Goal: Information Seeking & Learning: Compare options

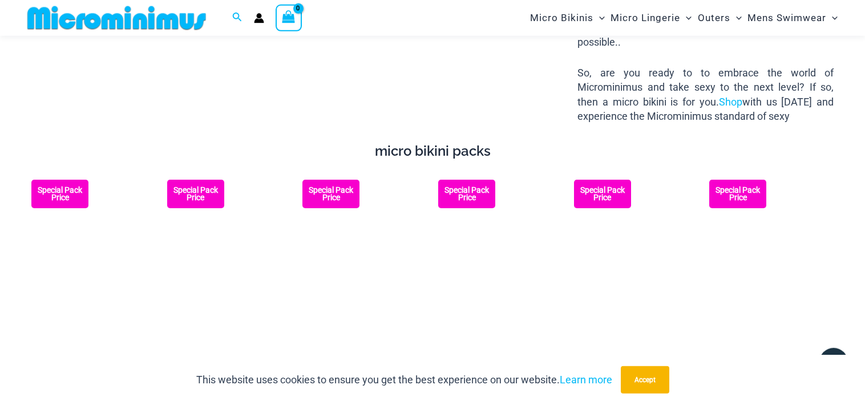
scroll to position [1740, 0]
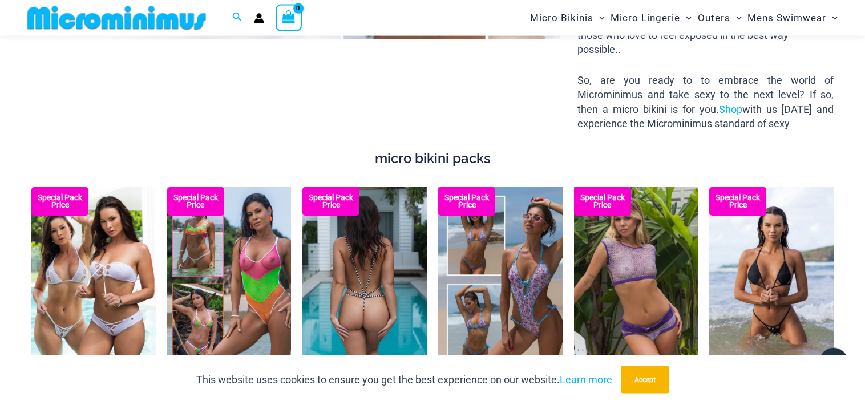
click at [357, 246] on img at bounding box center [364, 280] width 124 height 187
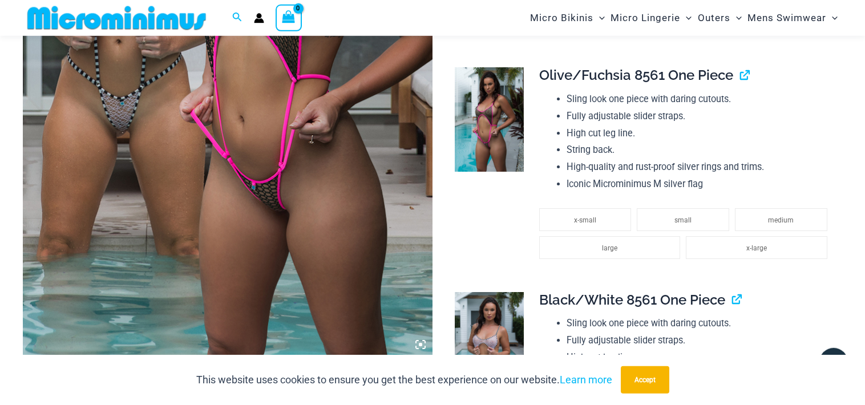
scroll to position [359, 0]
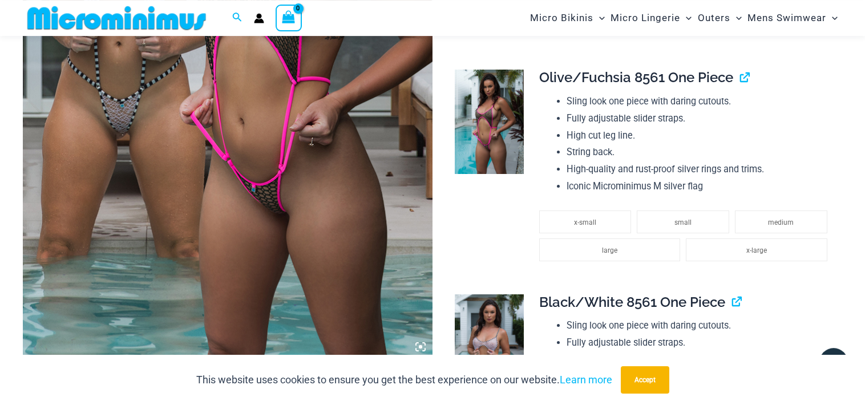
click at [294, 204] on img at bounding box center [228, 51] width 410 height 614
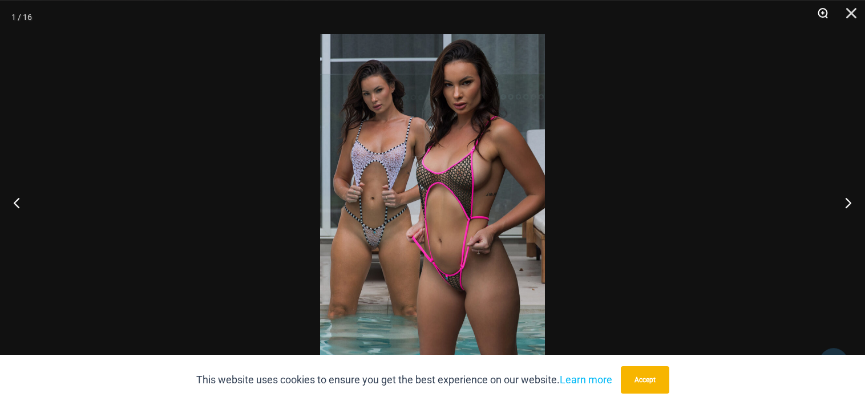
click at [820, 11] on button "Zoom" at bounding box center [818, 17] width 29 height 34
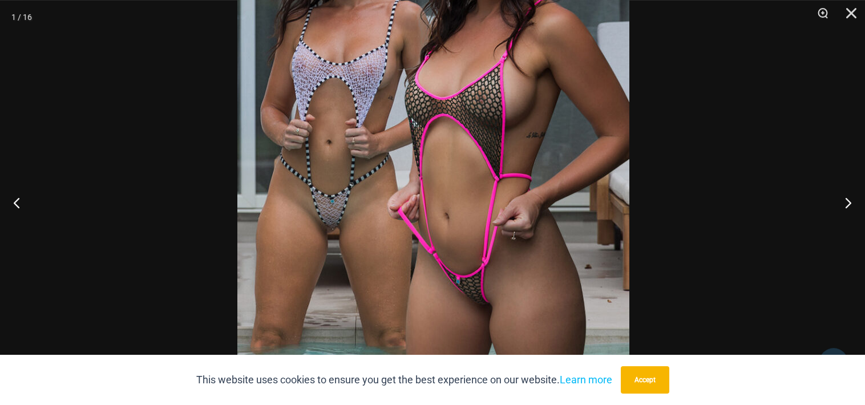
click at [568, 115] on img at bounding box center [433, 149] width 392 height 587
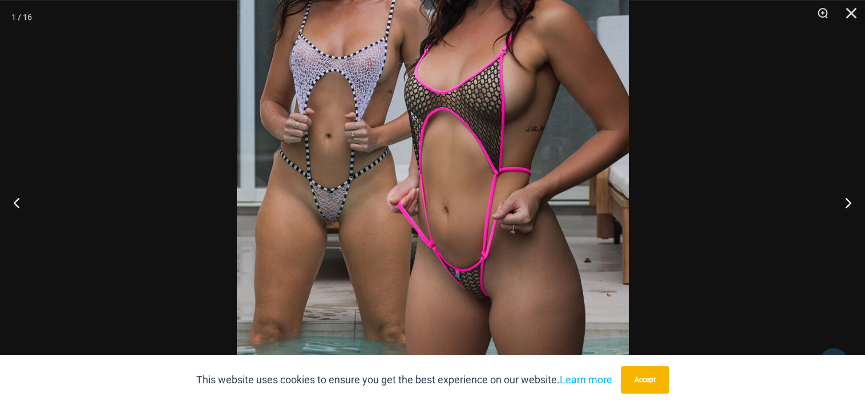
click at [686, 159] on div at bounding box center [432, 202] width 865 height 405
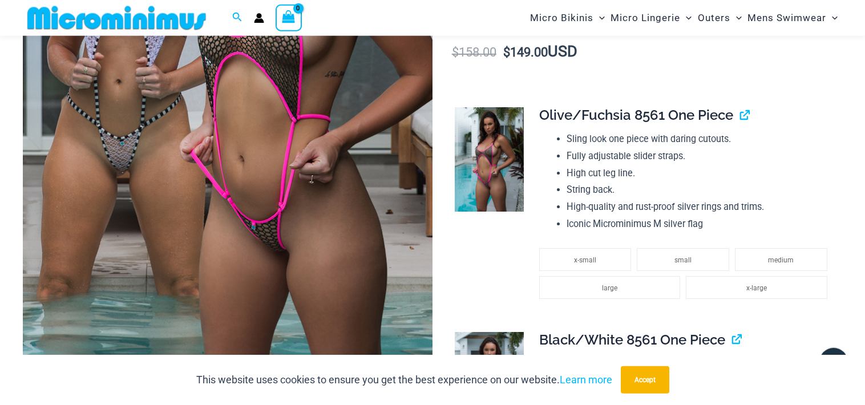
scroll to position [299, 0]
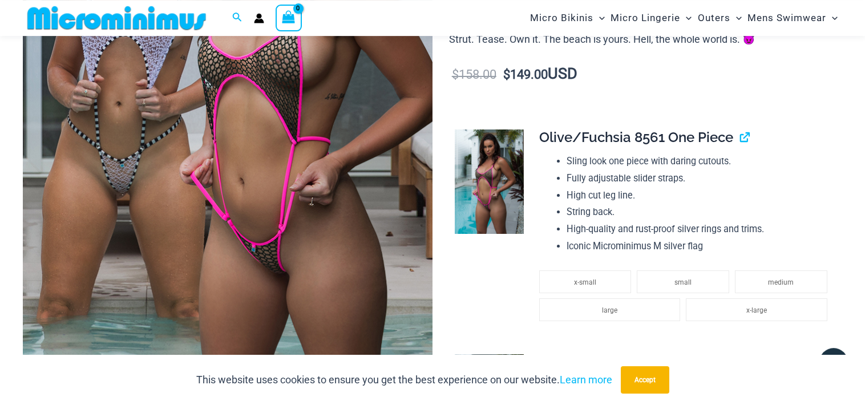
click at [489, 190] on img at bounding box center [490, 181] width 70 height 104
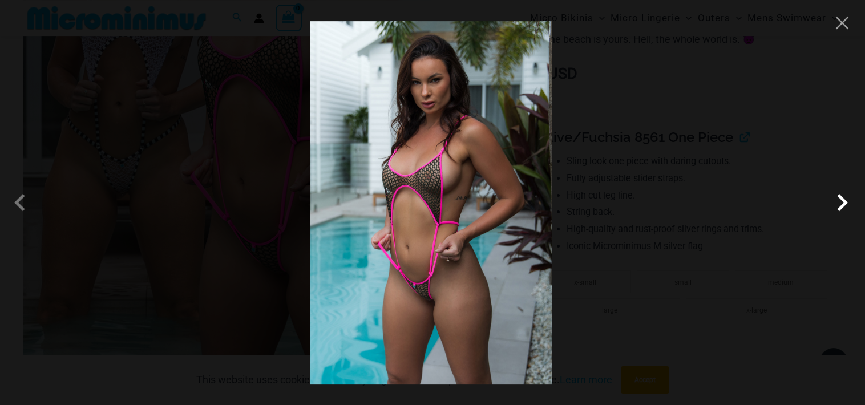
click at [838, 202] on span at bounding box center [842, 202] width 34 height 34
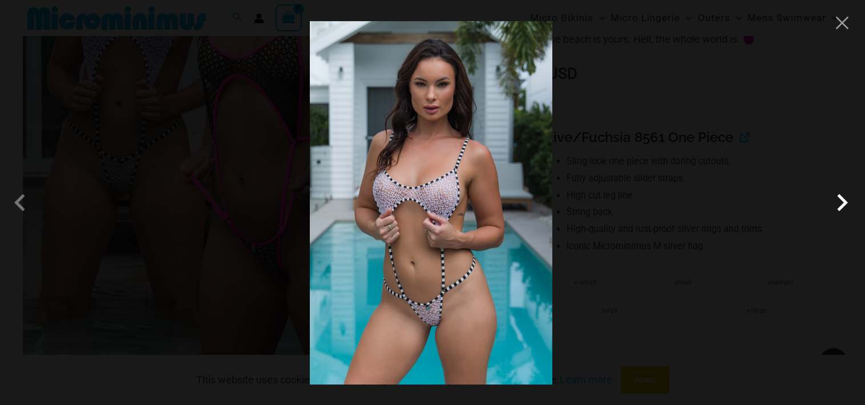
click at [838, 202] on span at bounding box center [842, 202] width 34 height 34
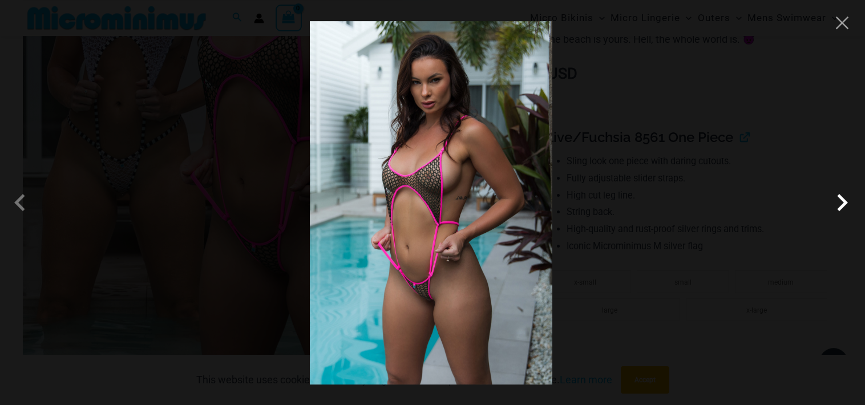
click at [838, 202] on span at bounding box center [842, 202] width 34 height 34
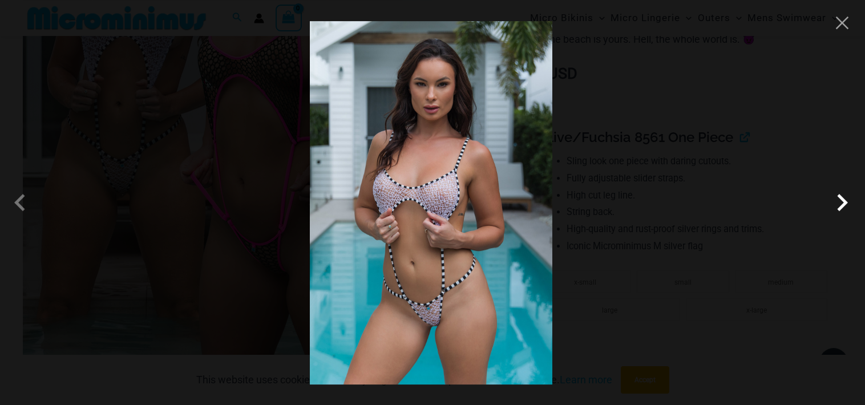
click at [838, 202] on span at bounding box center [842, 202] width 34 height 34
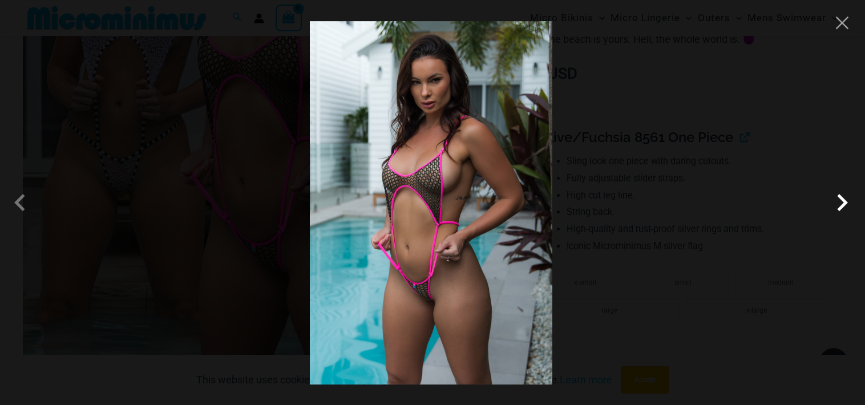
click at [838, 202] on span at bounding box center [842, 202] width 34 height 34
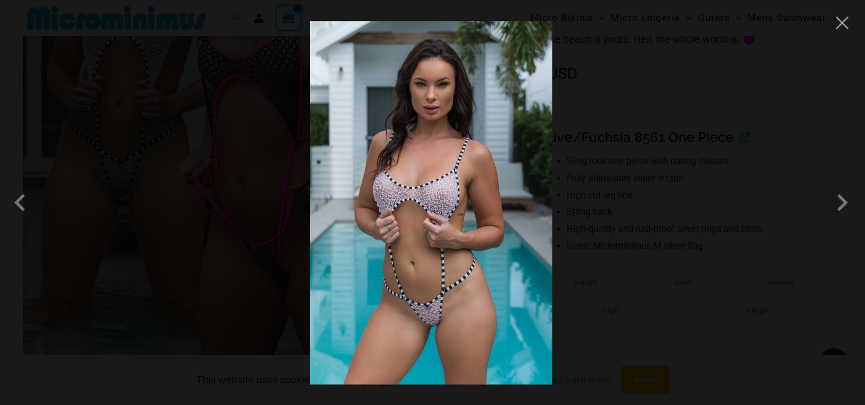
click at [752, 182] on div at bounding box center [432, 202] width 865 height 405
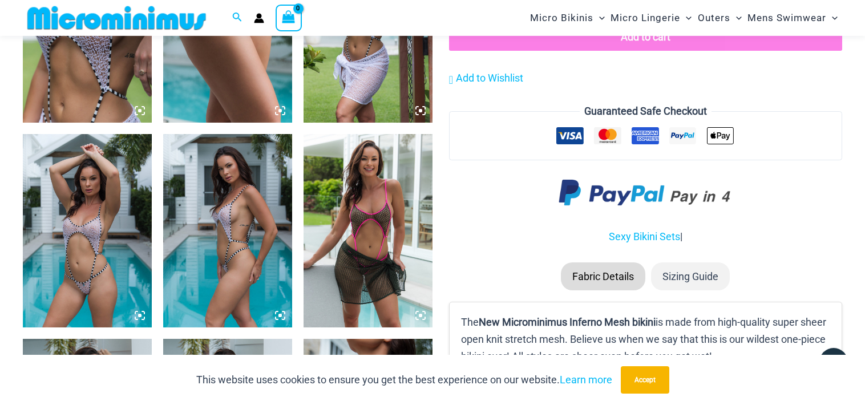
scroll to position [1022, 0]
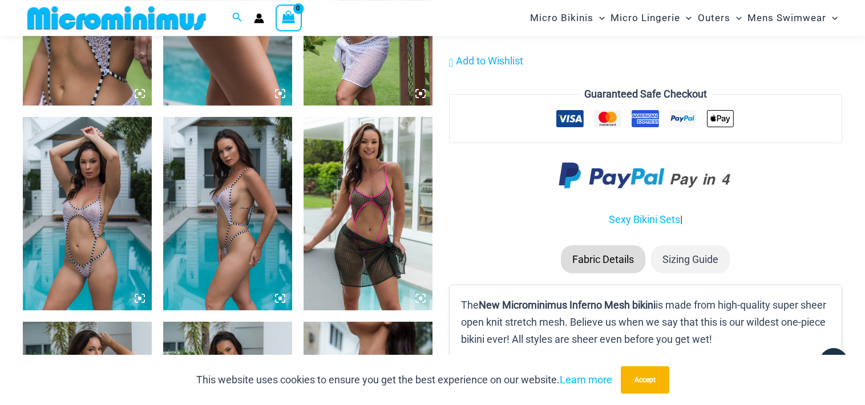
click at [73, 78] on img at bounding box center [87, 8] width 129 height 193
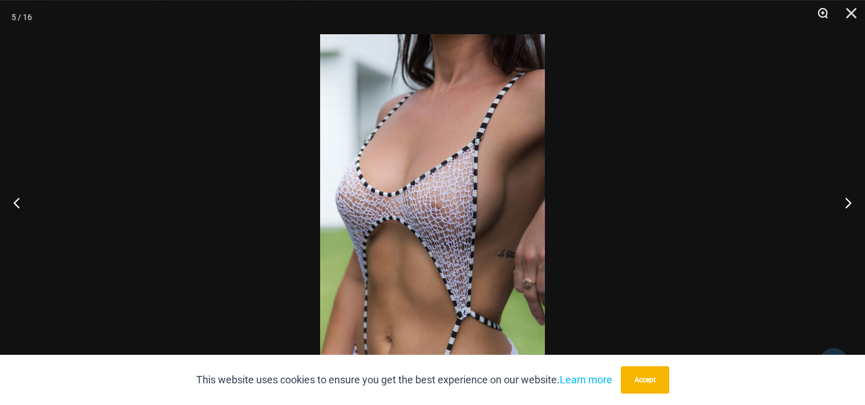
click at [823, 10] on button "Zoom" at bounding box center [818, 17] width 29 height 34
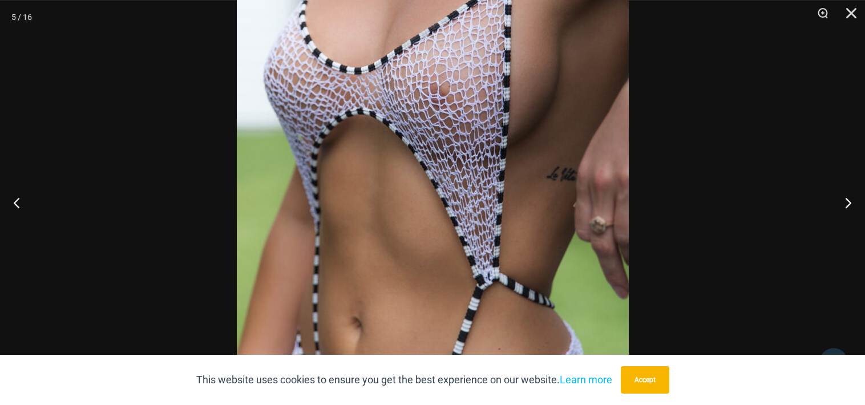
click at [446, 47] on img at bounding box center [433, 84] width 392 height 587
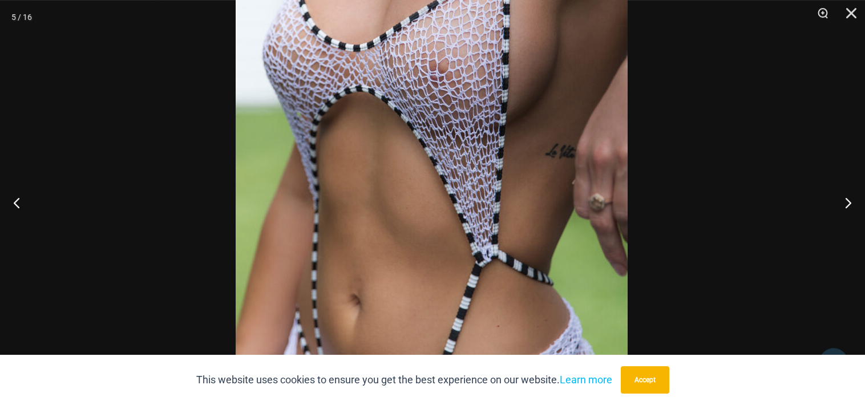
click at [427, 117] on img at bounding box center [432, 61] width 392 height 587
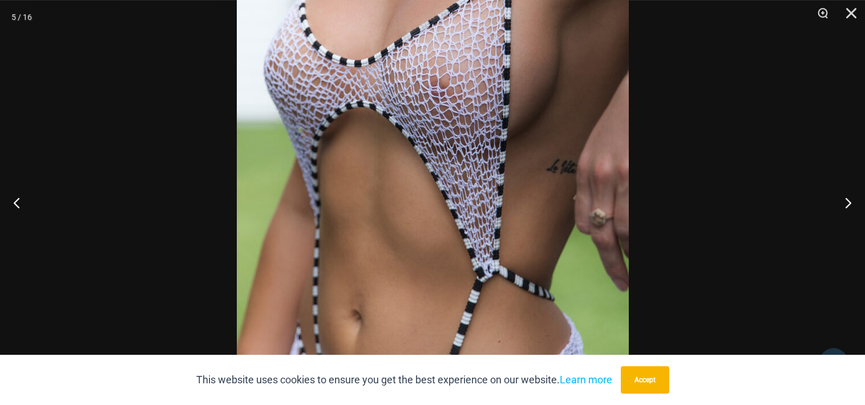
click at [696, 161] on div at bounding box center [432, 202] width 865 height 405
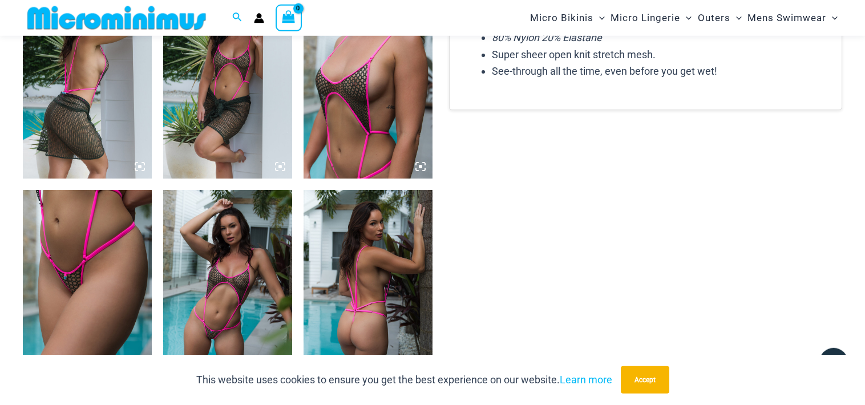
scroll to position [1384, 0]
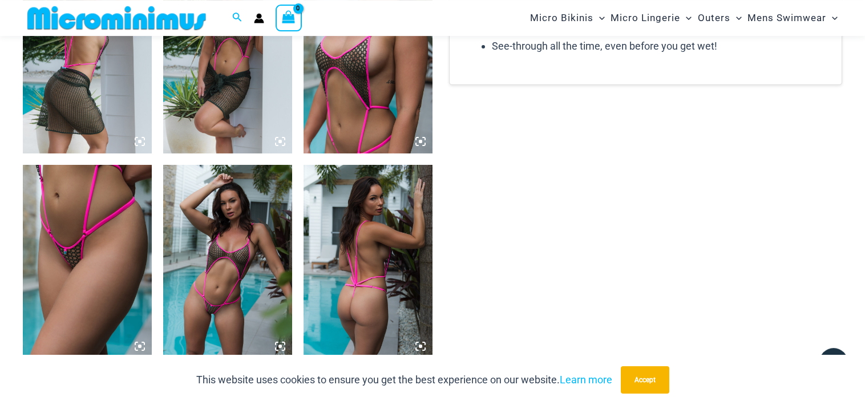
click at [86, 298] on img at bounding box center [87, 261] width 129 height 193
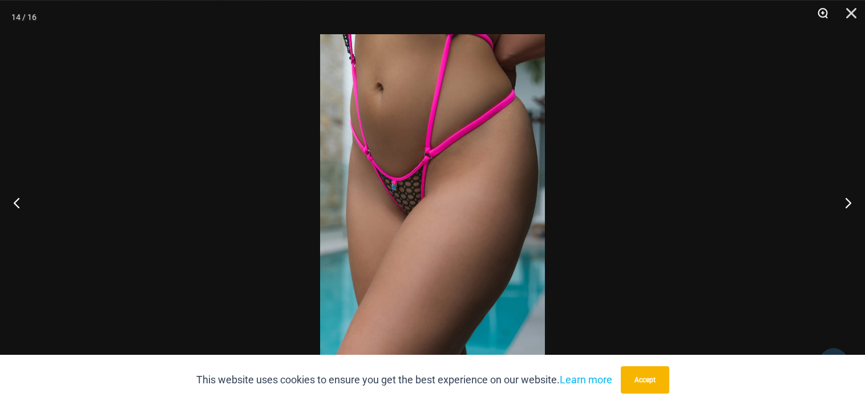
click at [820, 10] on button "Zoom" at bounding box center [818, 17] width 29 height 34
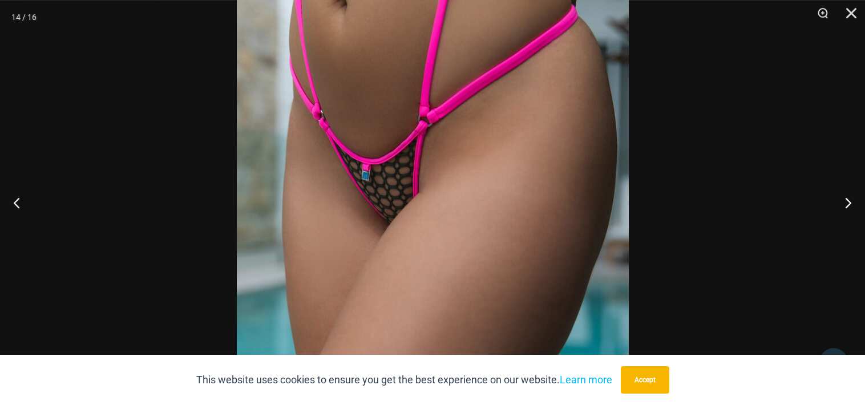
click at [695, 194] on div at bounding box center [432, 202] width 865 height 405
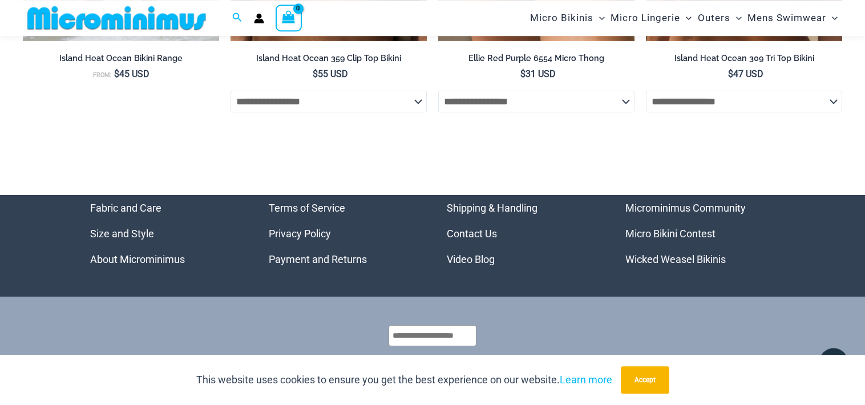
scroll to position [4335, 0]
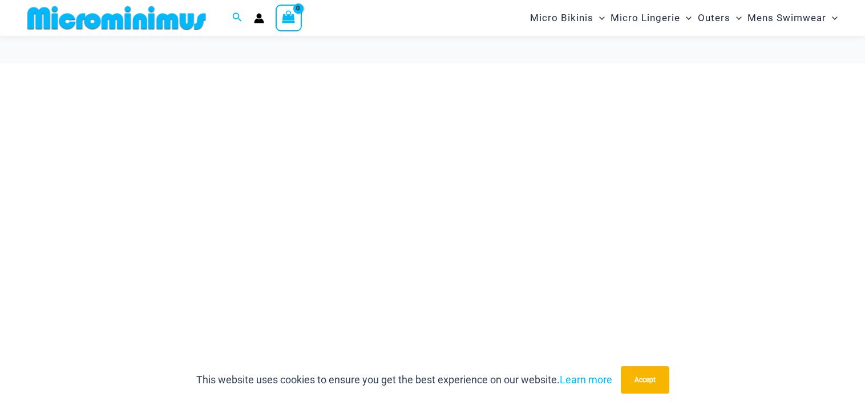
scroll to position [1740, 0]
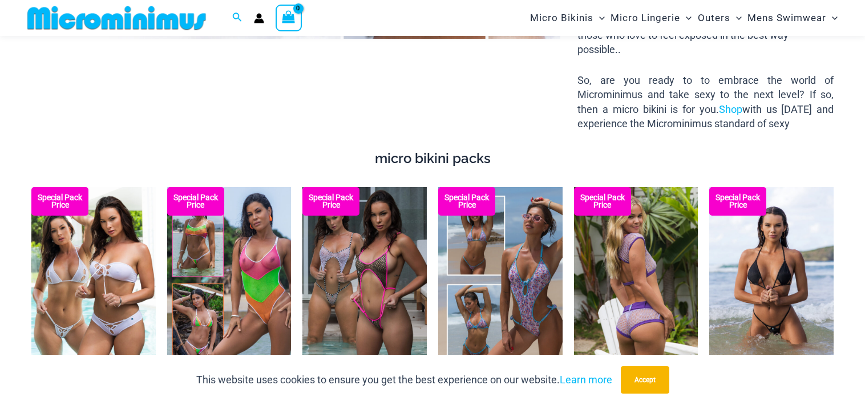
click at [625, 262] on img at bounding box center [636, 280] width 124 height 187
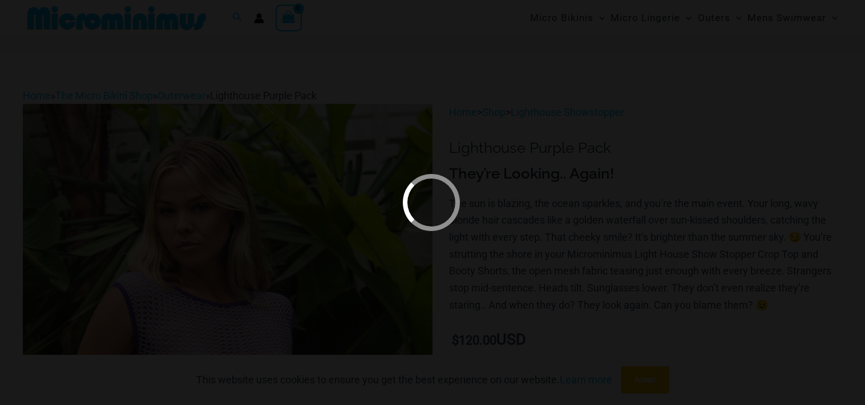
scroll to position [291, 0]
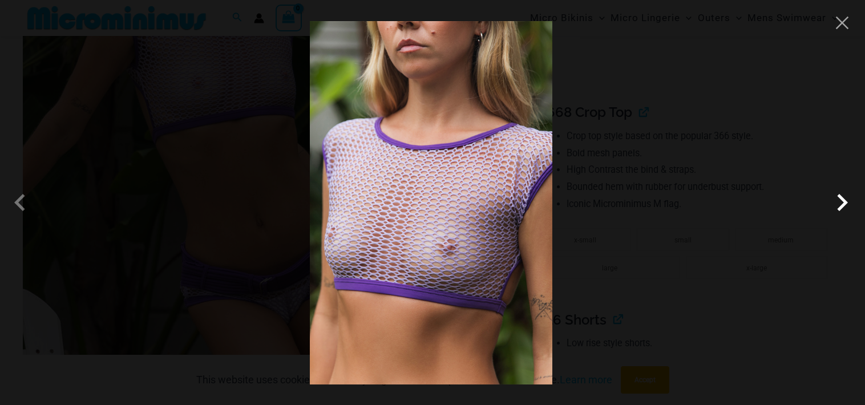
click at [546, 211] on span at bounding box center [524, 232] width 43 height 43
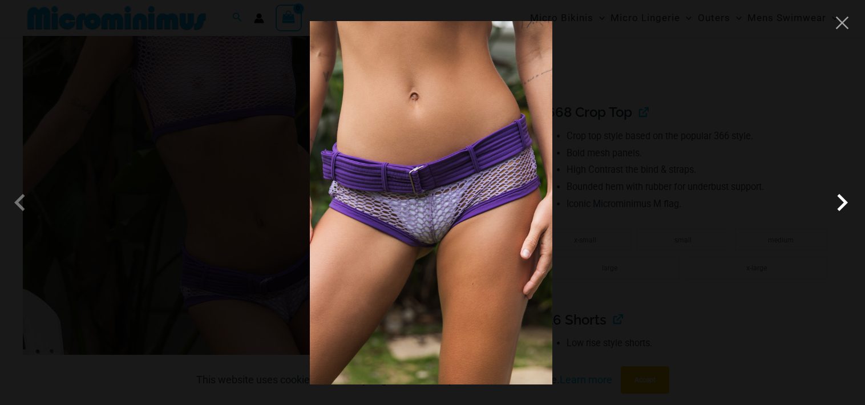
click at [548, 202] on span at bounding box center [527, 222] width 40 height 40
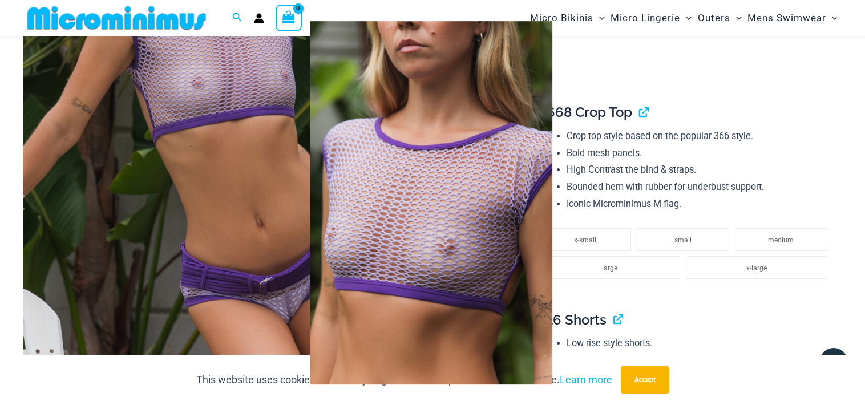
click at [548, 202] on span at bounding box center [527, 222] width 40 height 40
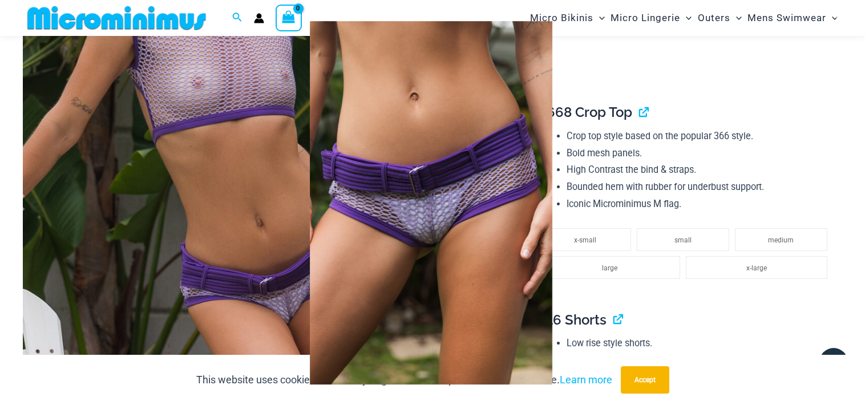
click at [789, 127] on div at bounding box center [432, 202] width 865 height 405
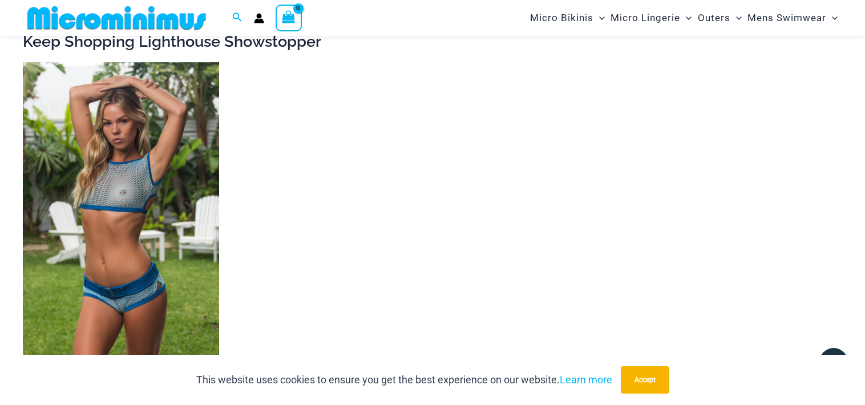
scroll to position [1014, 0]
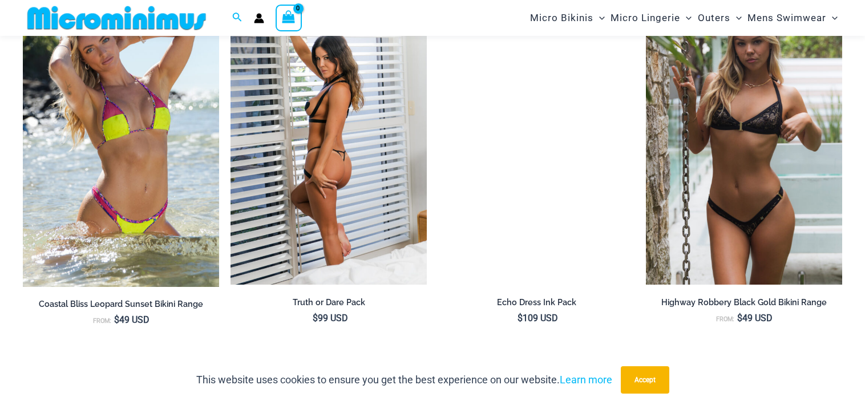
scroll to position [1221, 0]
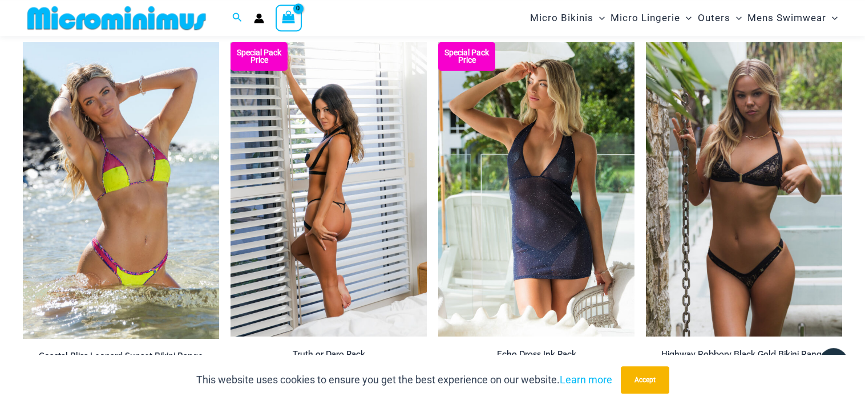
click at [336, 160] on img at bounding box center [328, 189] width 196 height 294
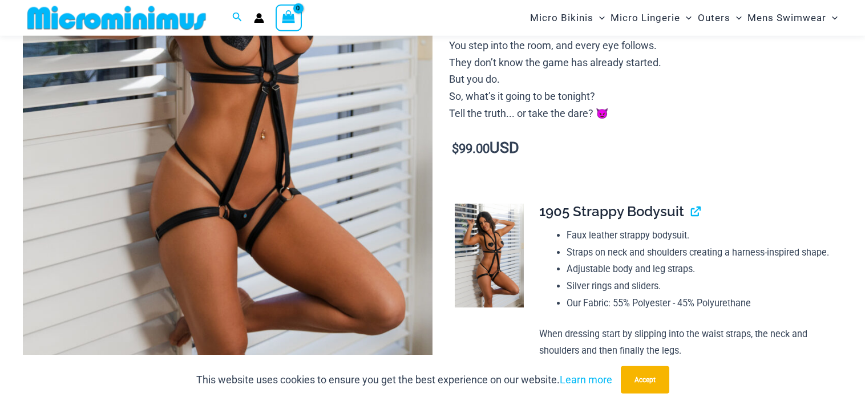
scroll to position [295, 0]
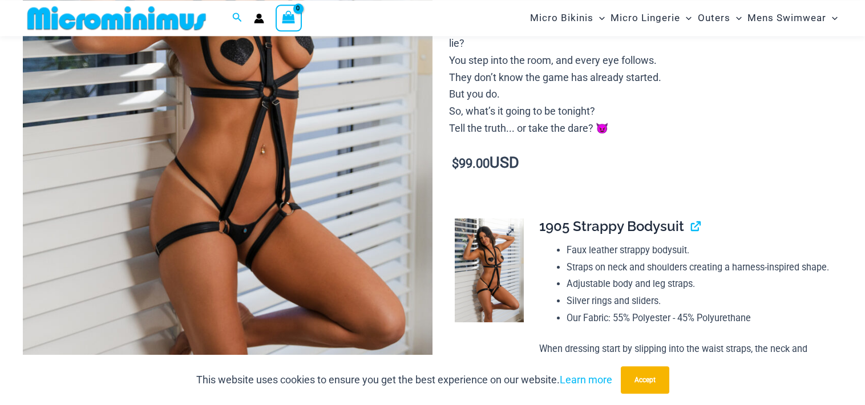
click at [478, 286] on img at bounding box center [490, 270] width 70 height 104
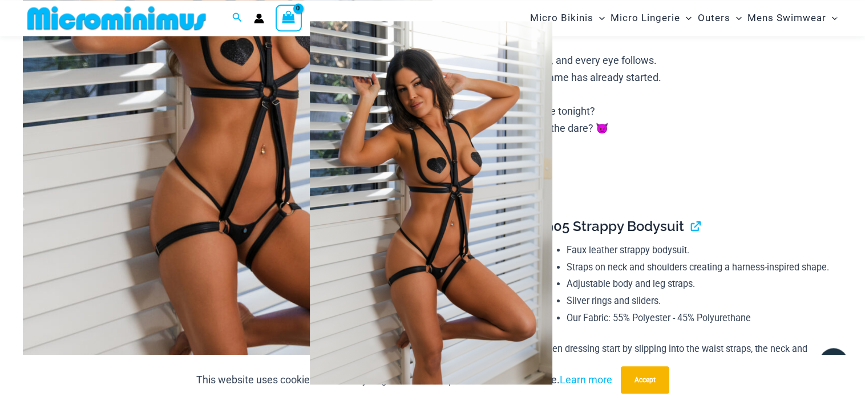
click at [843, 192] on span at bounding box center [842, 202] width 34 height 34
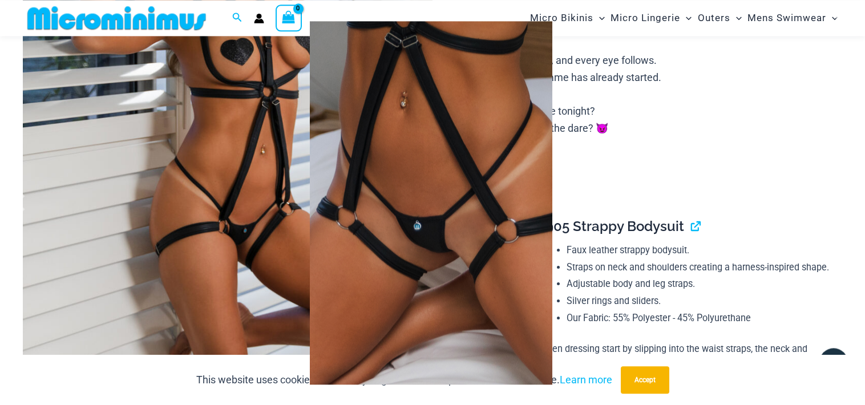
click at [843, 192] on span at bounding box center [842, 202] width 34 height 34
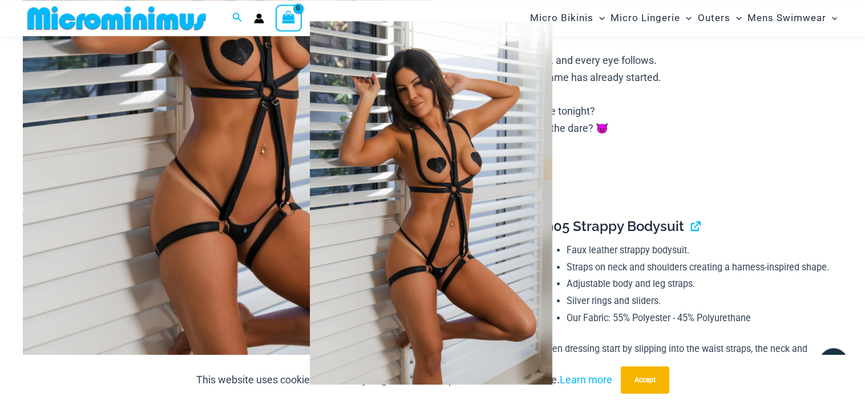
click at [843, 192] on span at bounding box center [842, 202] width 34 height 34
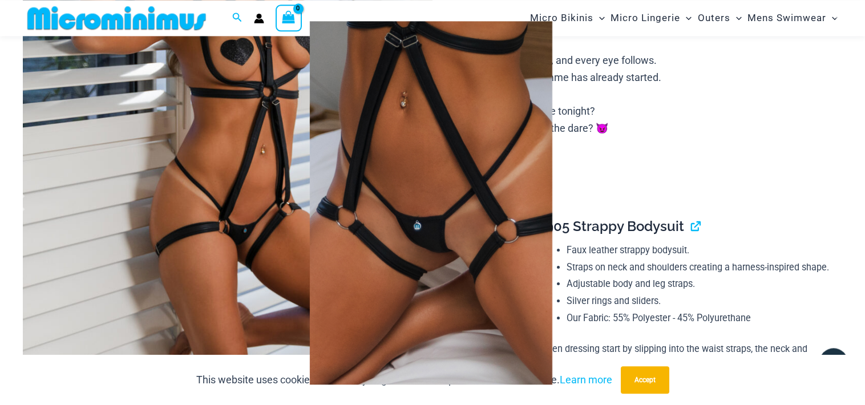
click at [477, 160] on img at bounding box center [431, 202] width 242 height 363
click at [792, 155] on div at bounding box center [432, 202] width 865 height 405
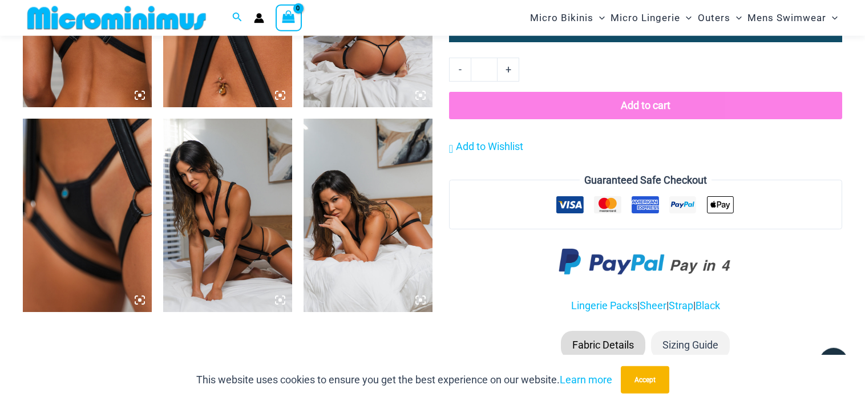
scroll to position [1078, 0]
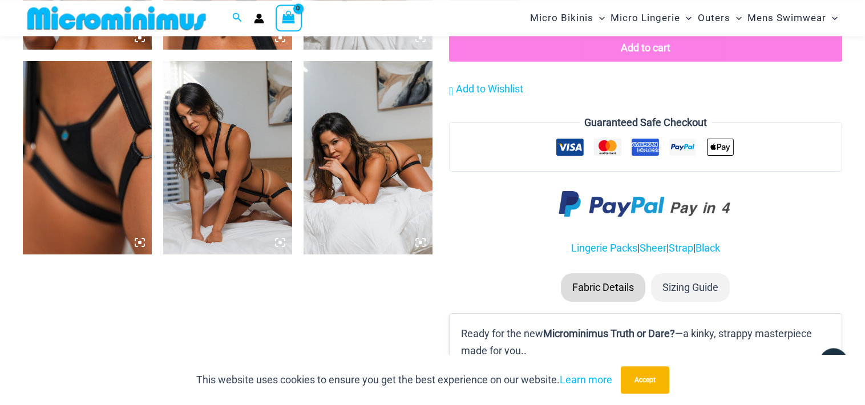
click at [114, 169] on img at bounding box center [87, 157] width 129 height 193
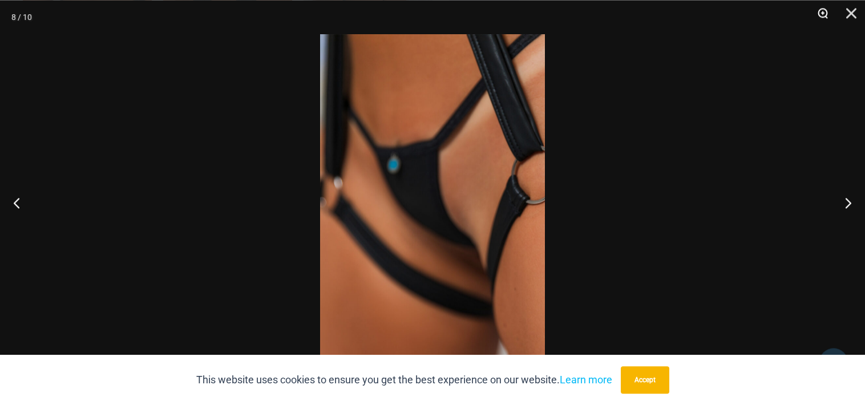
click at [821, 11] on button "Zoom" at bounding box center [818, 17] width 29 height 34
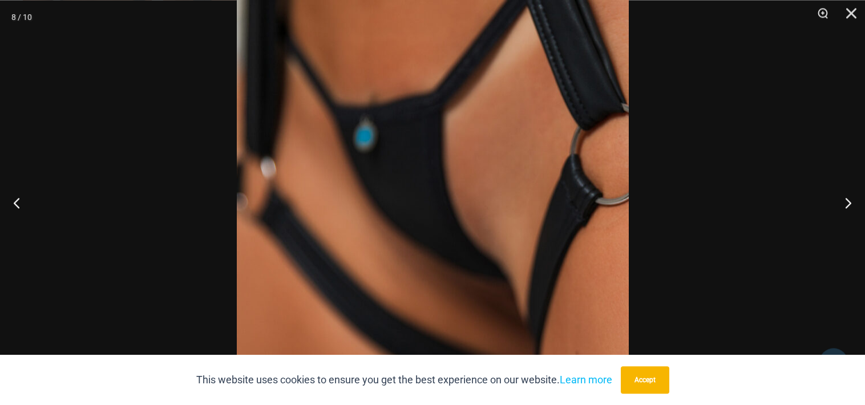
click at [731, 135] on div at bounding box center [432, 202] width 865 height 405
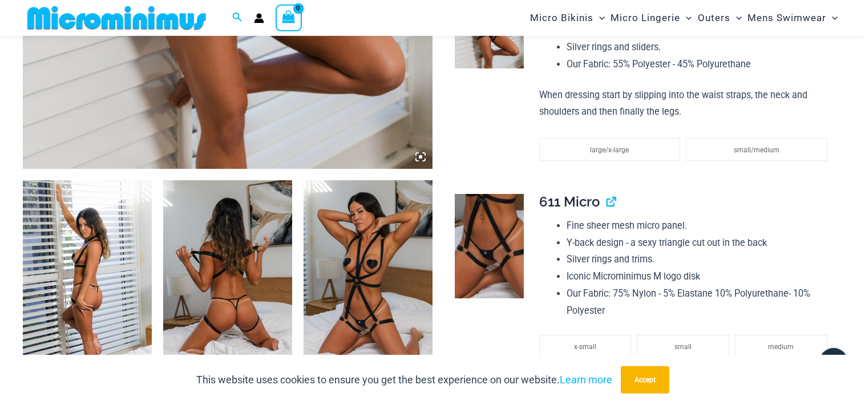
scroll to position [656, 0]
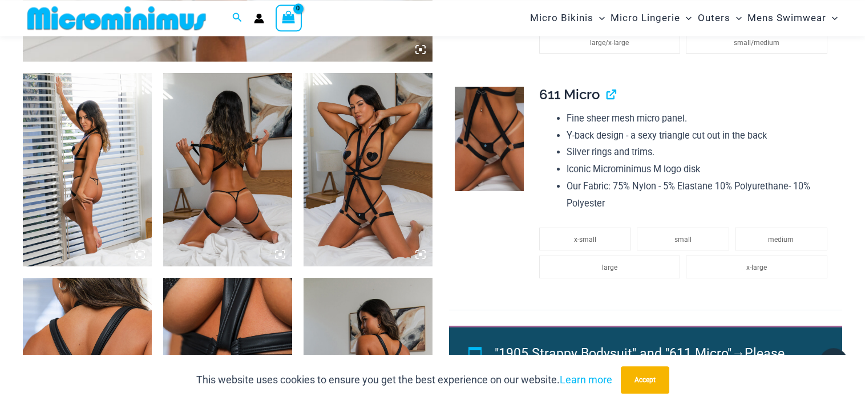
click at [400, 173] on img at bounding box center [367, 169] width 129 height 193
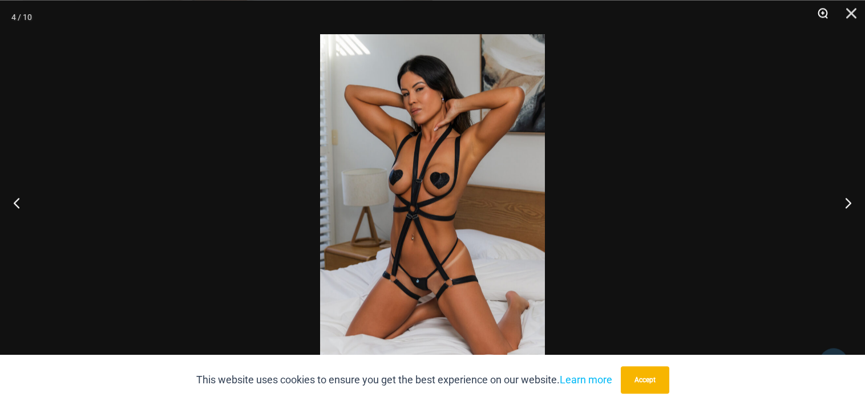
click at [823, 10] on button "Zoom" at bounding box center [818, 17] width 29 height 34
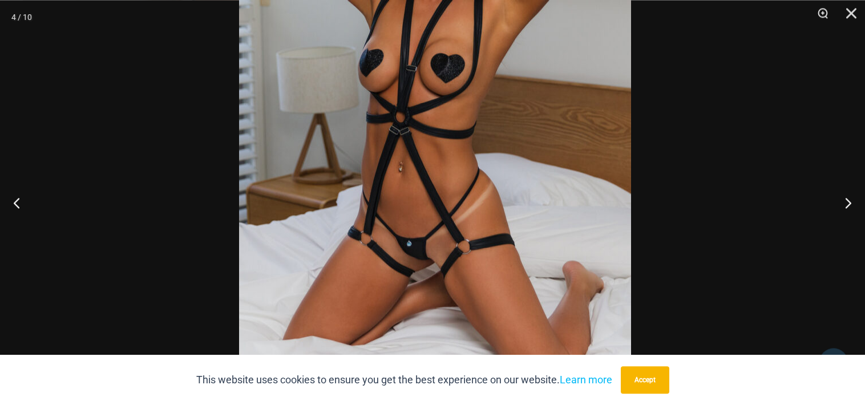
click at [512, 110] on img at bounding box center [435, 106] width 392 height 587
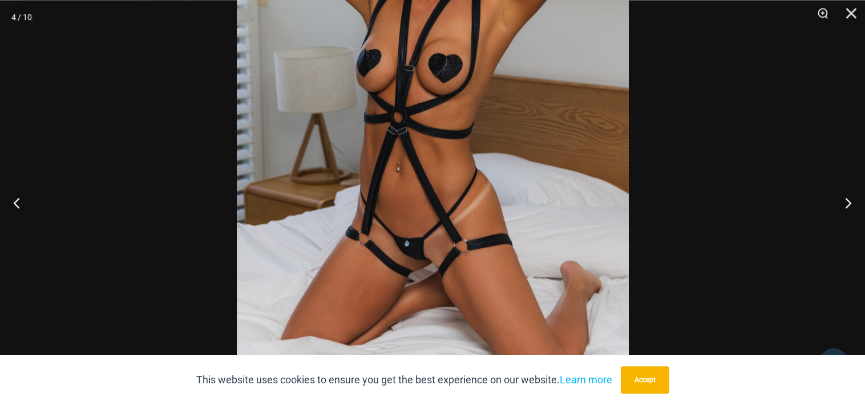
click at [704, 139] on div at bounding box center [432, 202] width 865 height 405
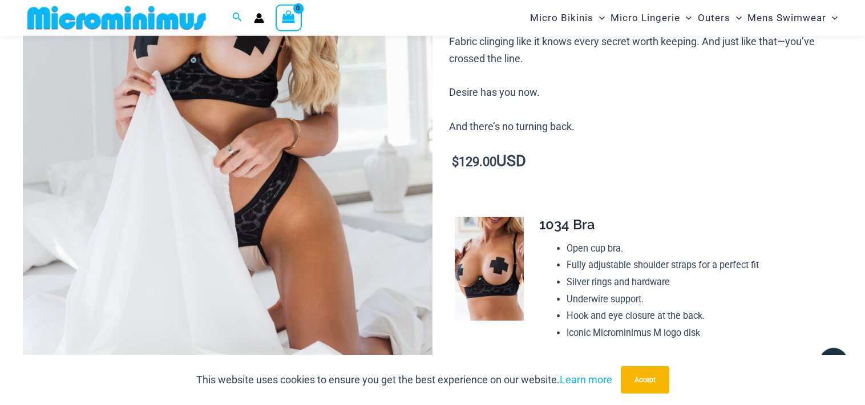
scroll to position [301, 0]
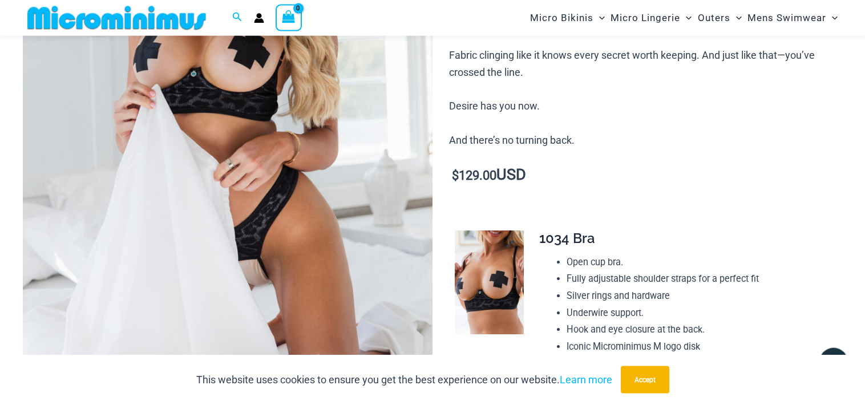
click at [496, 281] on img at bounding box center [490, 282] width 70 height 104
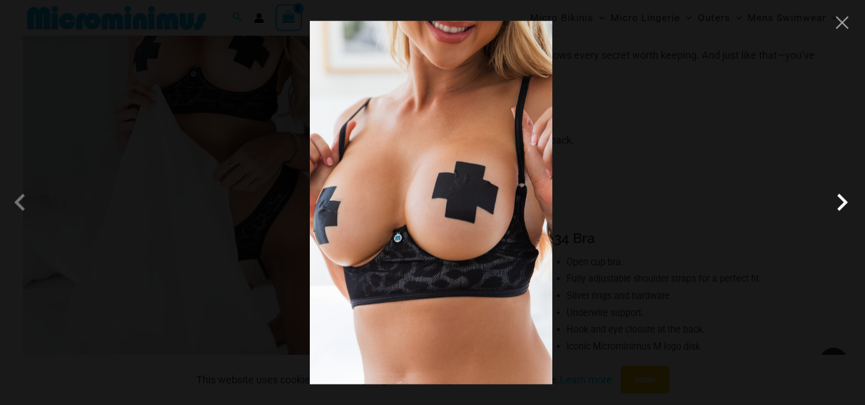
click at [842, 201] on span at bounding box center [842, 202] width 34 height 34
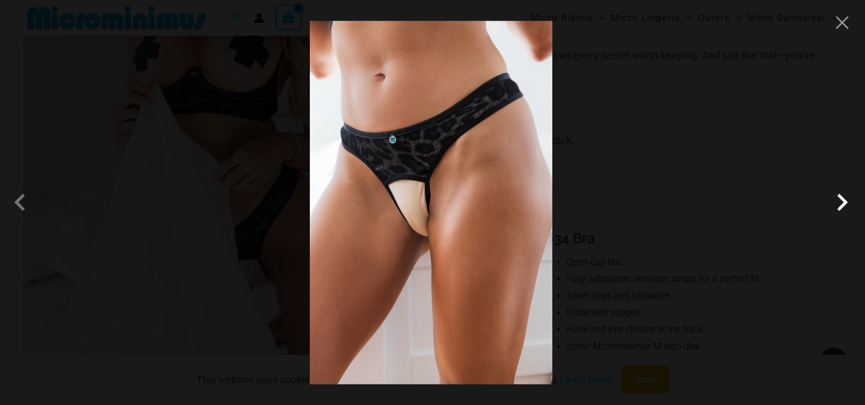
click at [842, 201] on span at bounding box center [842, 202] width 34 height 34
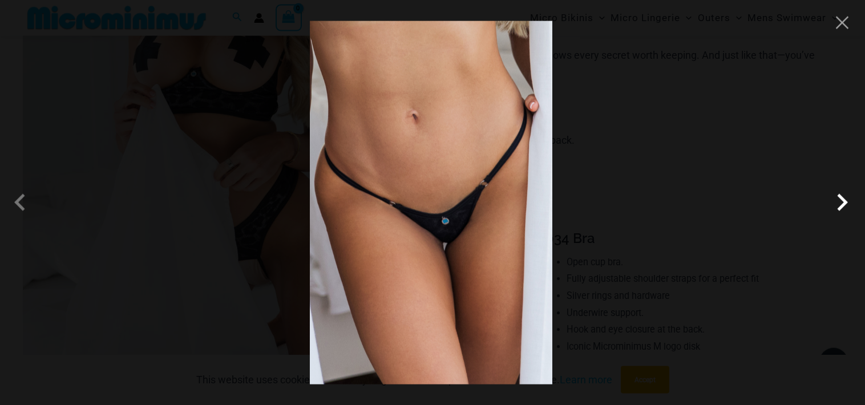
click at [842, 201] on span at bounding box center [842, 202] width 34 height 34
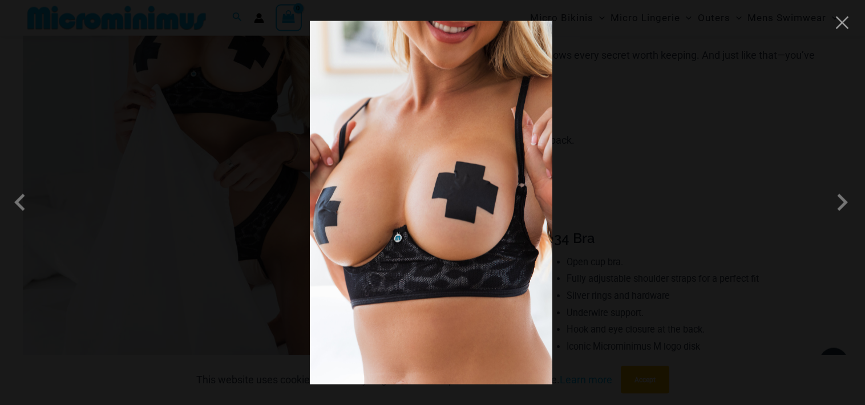
click at [781, 200] on div at bounding box center [432, 202] width 865 height 405
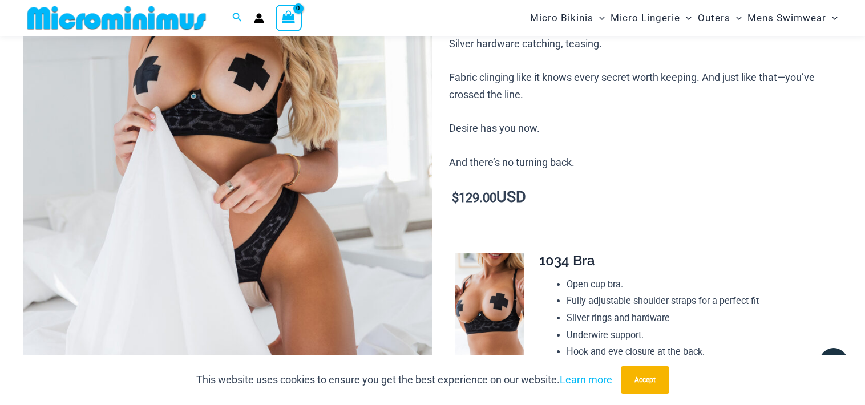
scroll to position [0, 0]
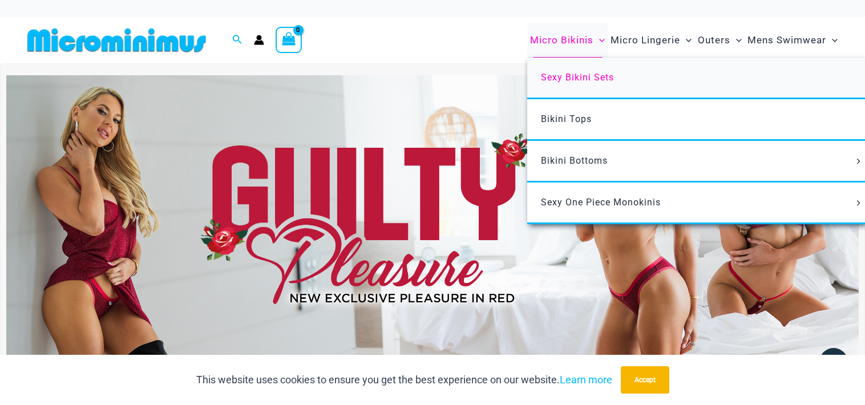
click at [577, 73] on span "Sexy Bikini Sets" at bounding box center [577, 77] width 73 height 11
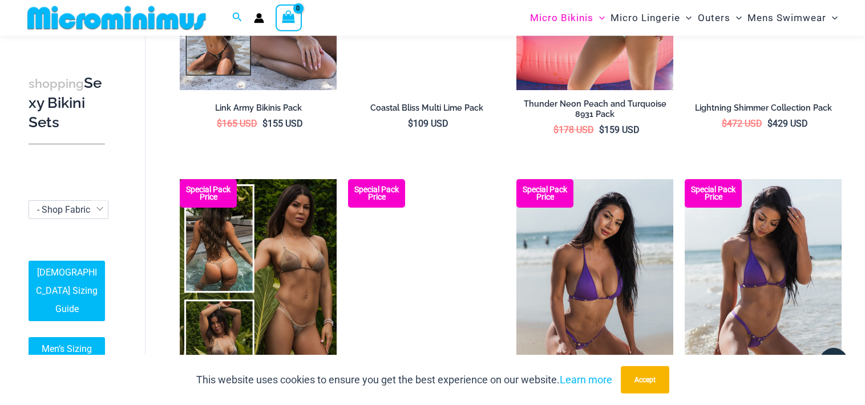
scroll to position [2222, 0]
